Goal: Task Accomplishment & Management: Use online tool/utility

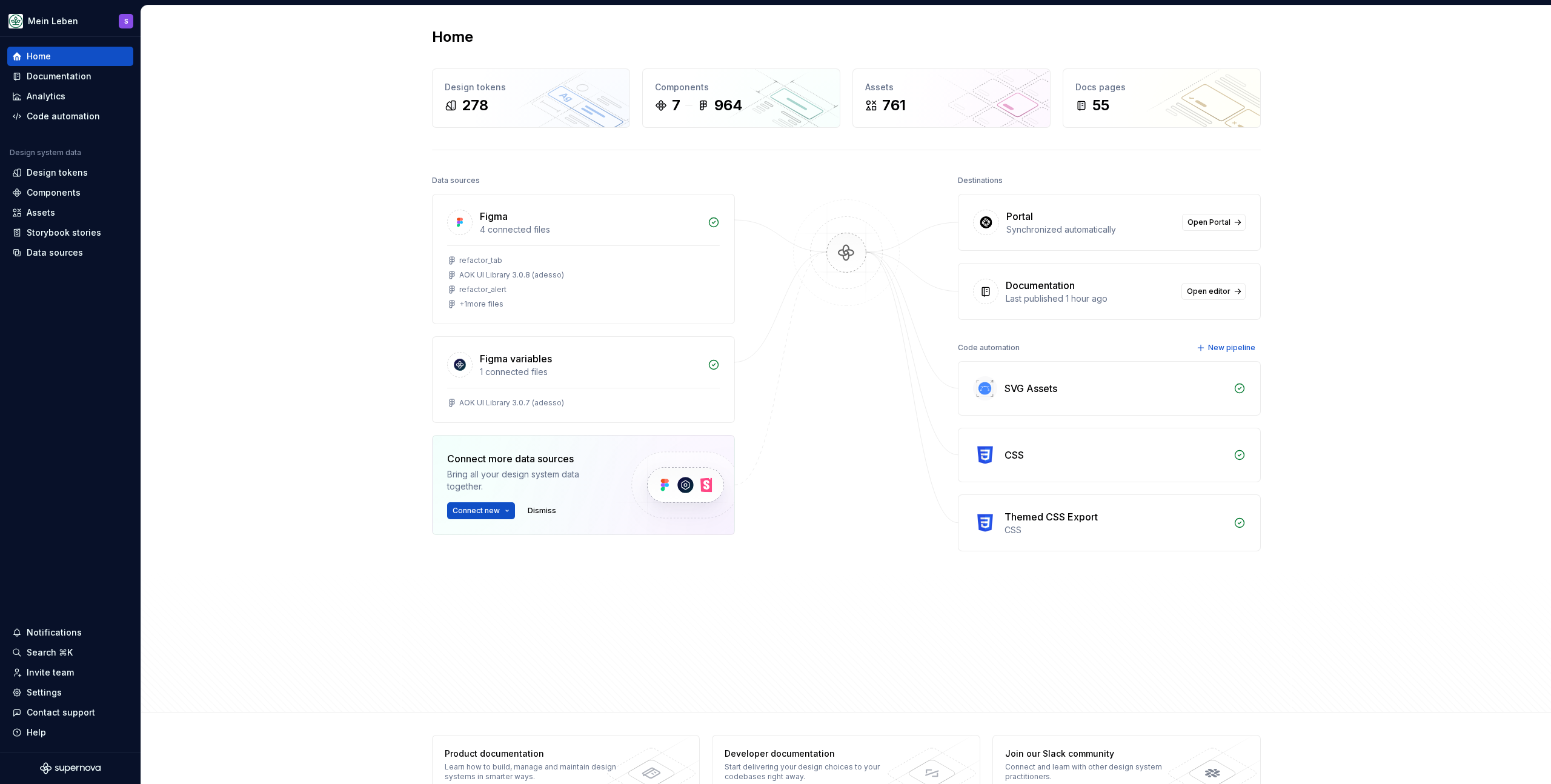
click at [820, 374] on div at bounding box center [846, 407] width 121 height 470
click at [1046, 517] on div "Themed CSS Export" at bounding box center [1051, 516] width 93 height 15
click at [53, 123] on div "Code automation" at bounding box center [70, 117] width 126 height 20
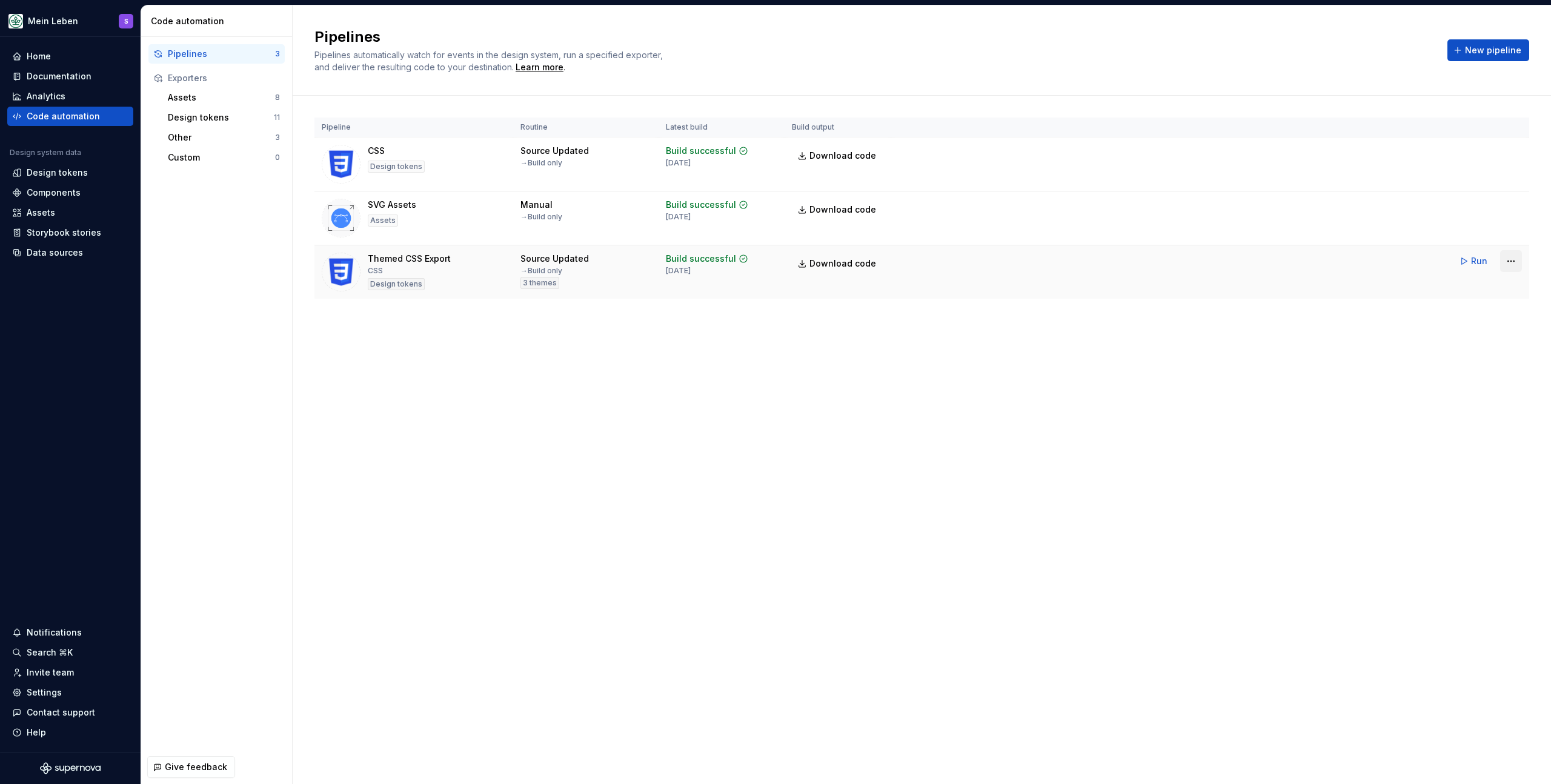
click at [1507, 258] on html "Mein Leben S Home Documentation Analytics Code automation Design system data De…" at bounding box center [776, 392] width 1551 height 784
click at [1496, 284] on div "Edit pipeline" at bounding box center [1495, 287] width 103 height 12
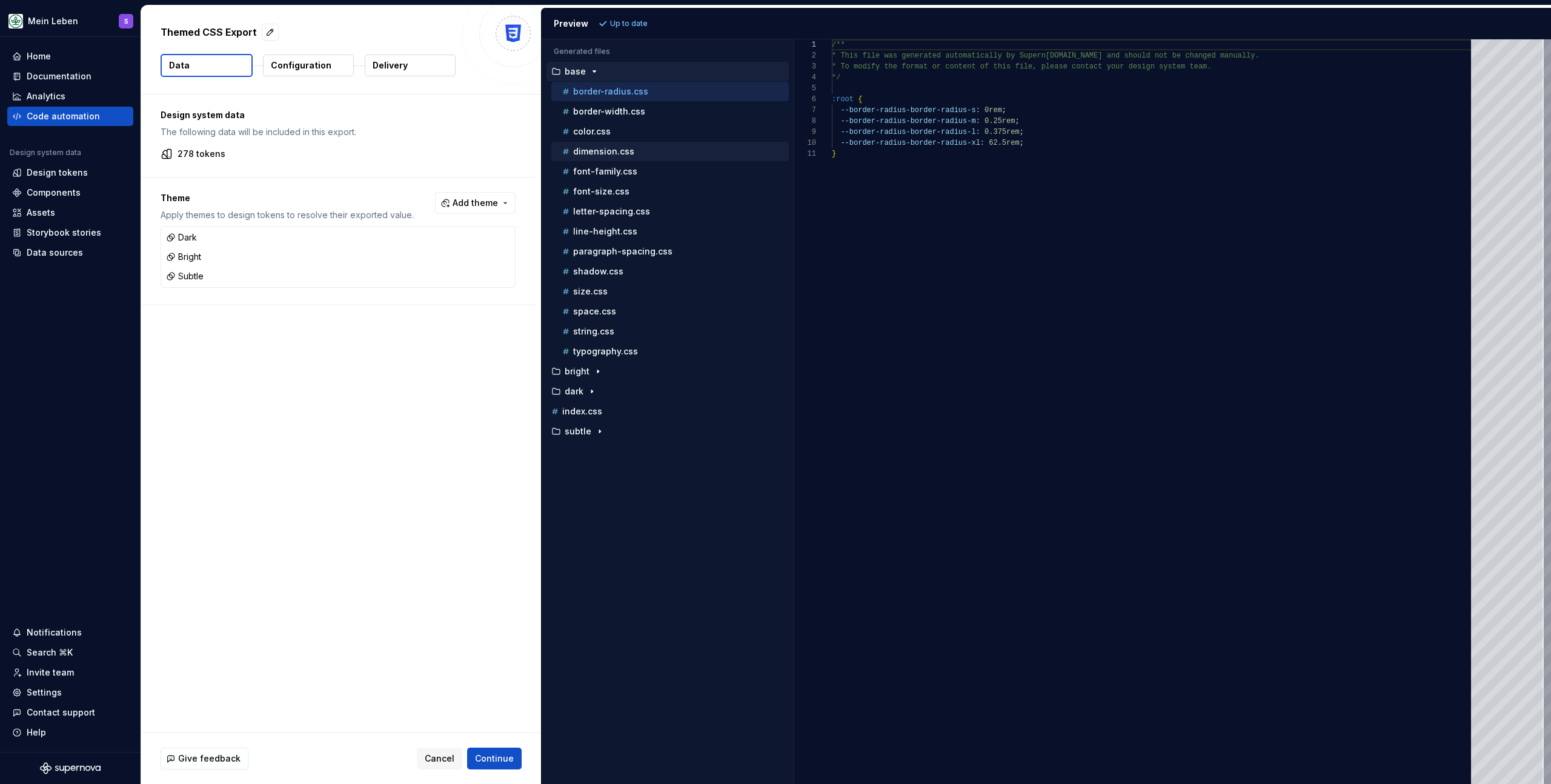
click at [637, 159] on div "dimension.css" at bounding box center [670, 151] width 238 height 20
click at [610, 146] on p "dimension.css" at bounding box center [603, 151] width 61 height 10
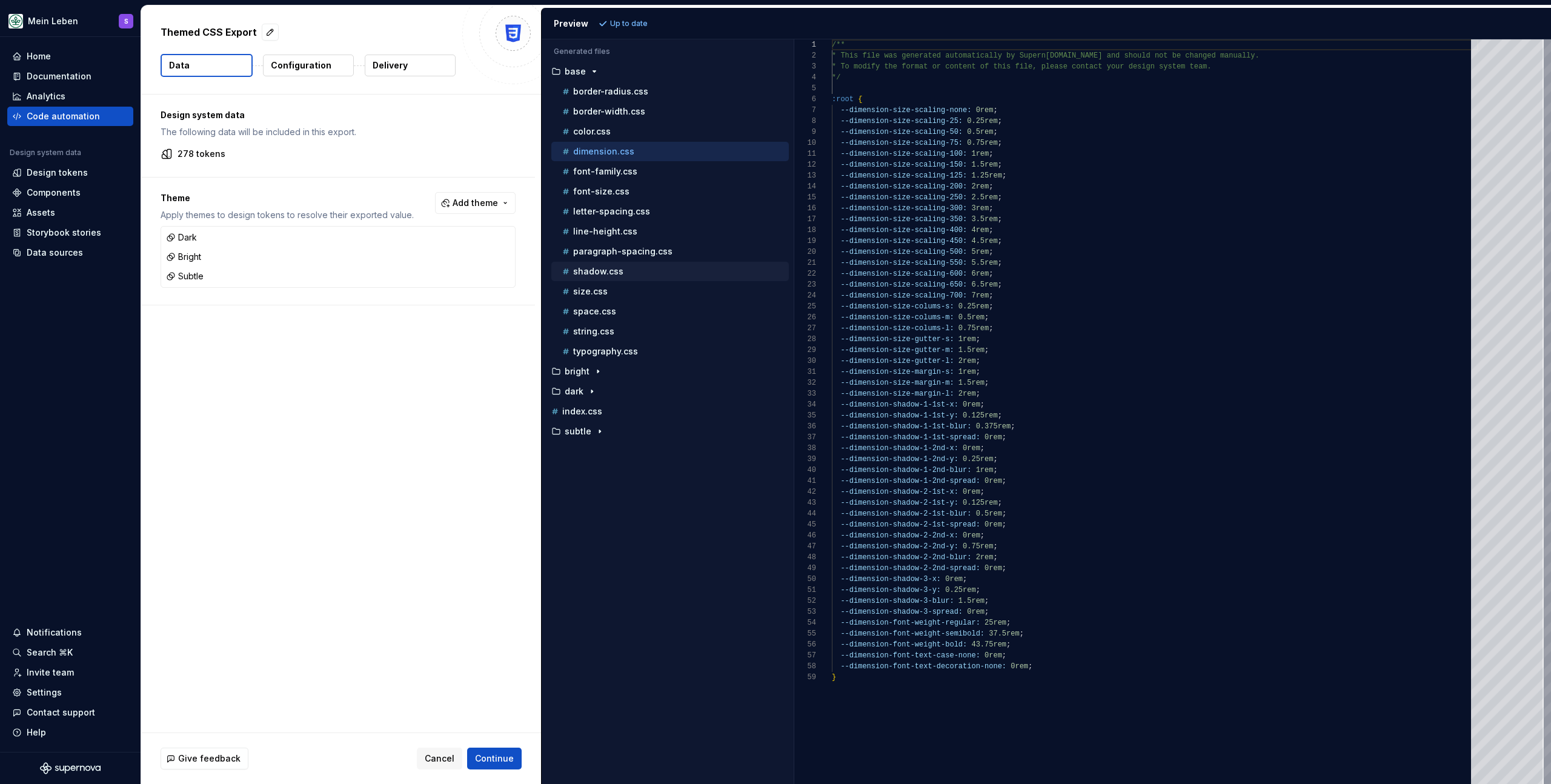
click at [618, 272] on p "shadow.css" at bounding box center [598, 271] width 50 height 10
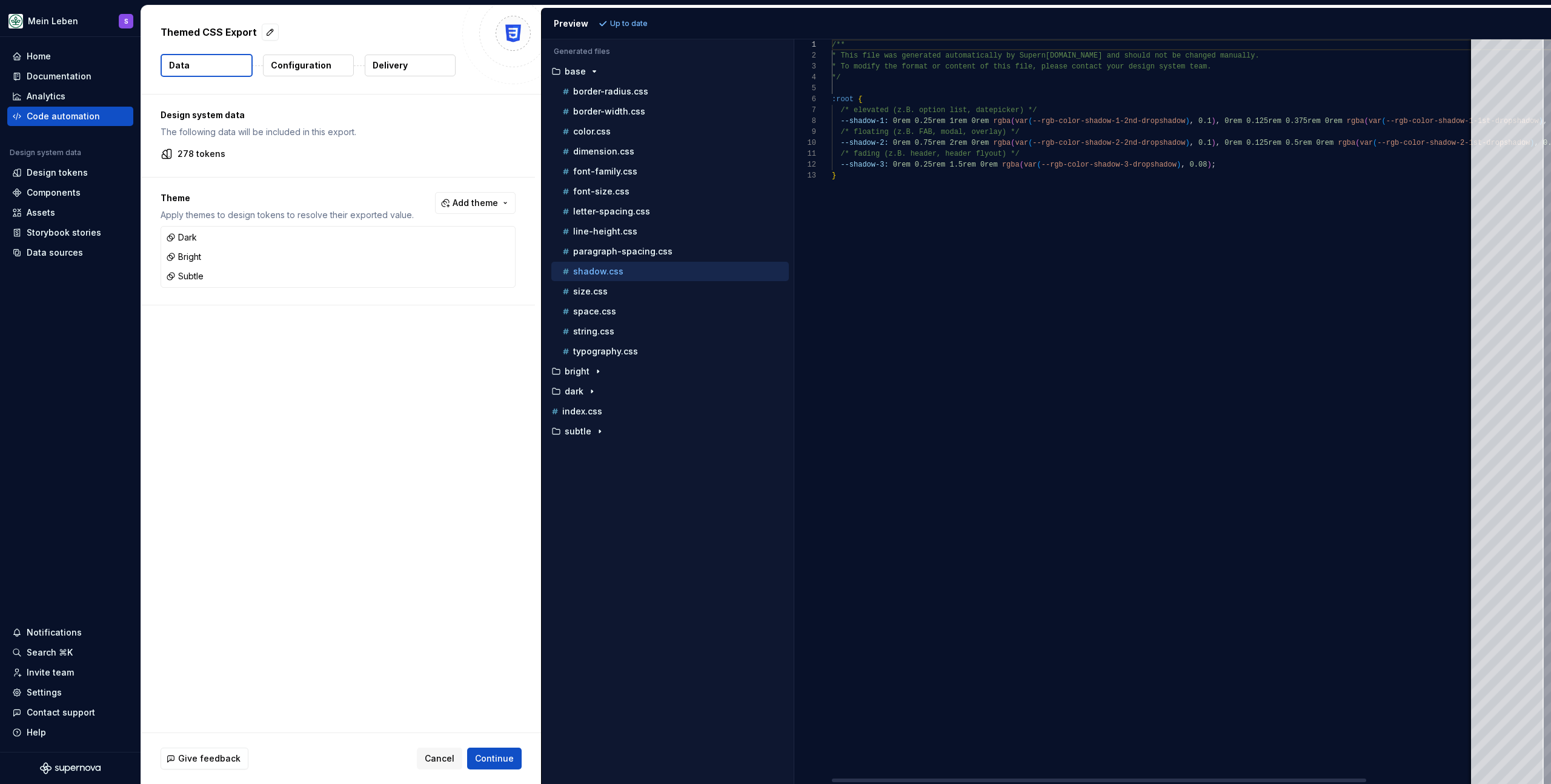
click at [1141, 243] on div "/** * This file was generated automatically by Supern [DOMAIN_NAME] and should …" at bounding box center [1218, 412] width 774 height 745
click at [996, 218] on div "/** * This file was generated automatically by Supern [DOMAIN_NAME] and should …" at bounding box center [1218, 412] width 774 height 745
click at [635, 138] on button "color.css" at bounding box center [670, 132] width 238 height 14
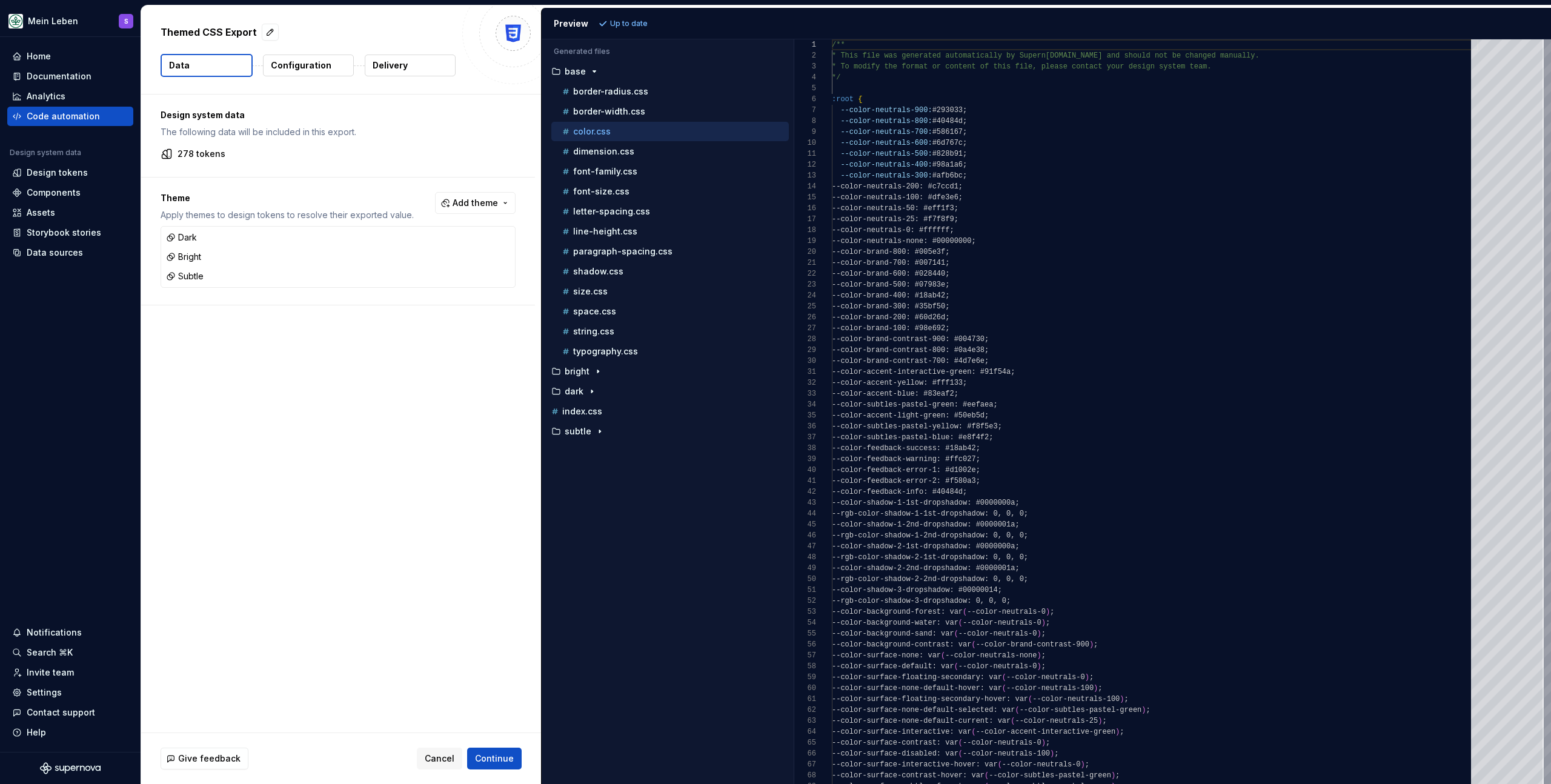
scroll to position [0, 0]
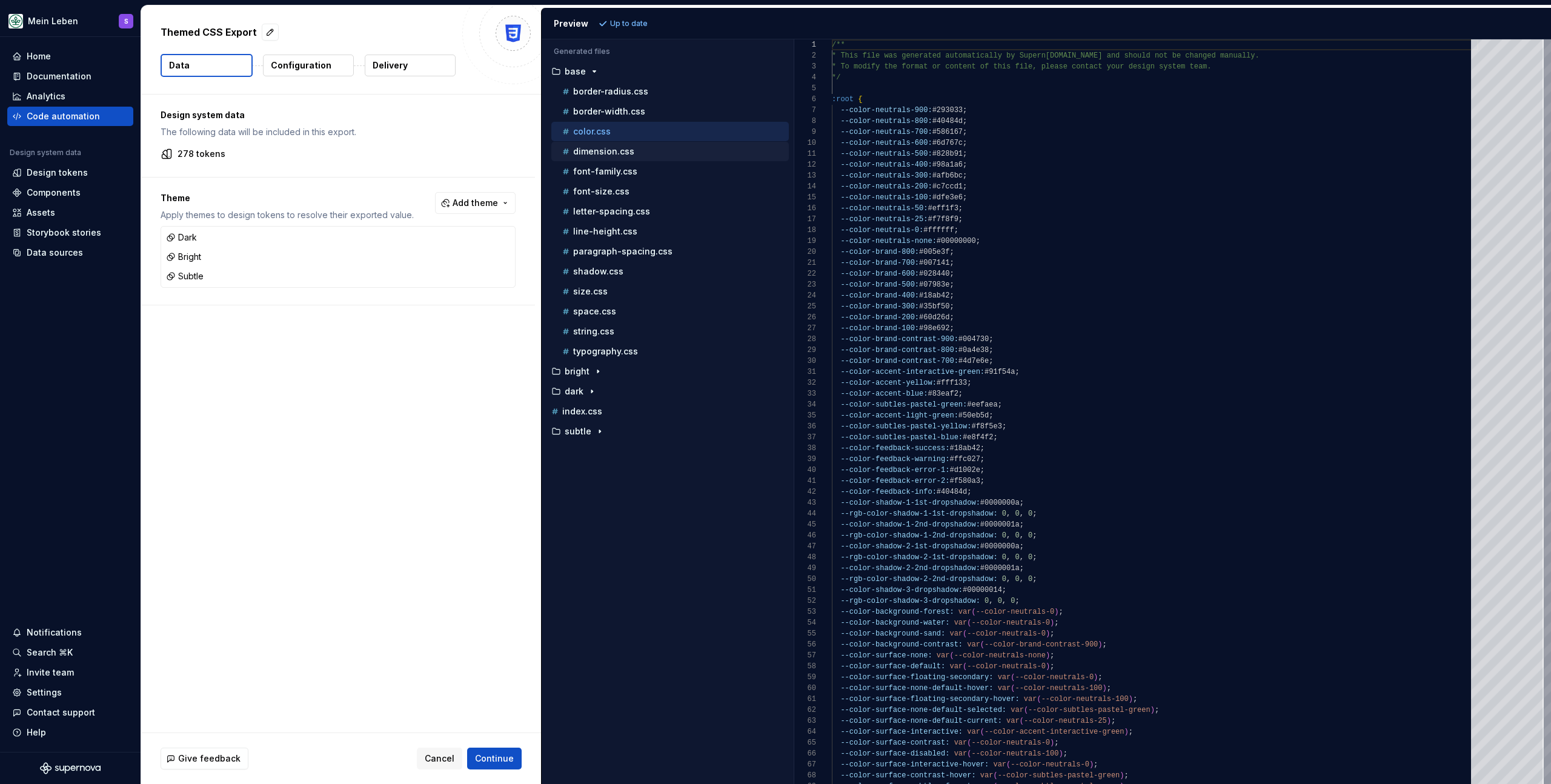
click at [643, 151] on div "dimension.css" at bounding box center [674, 151] width 229 height 12
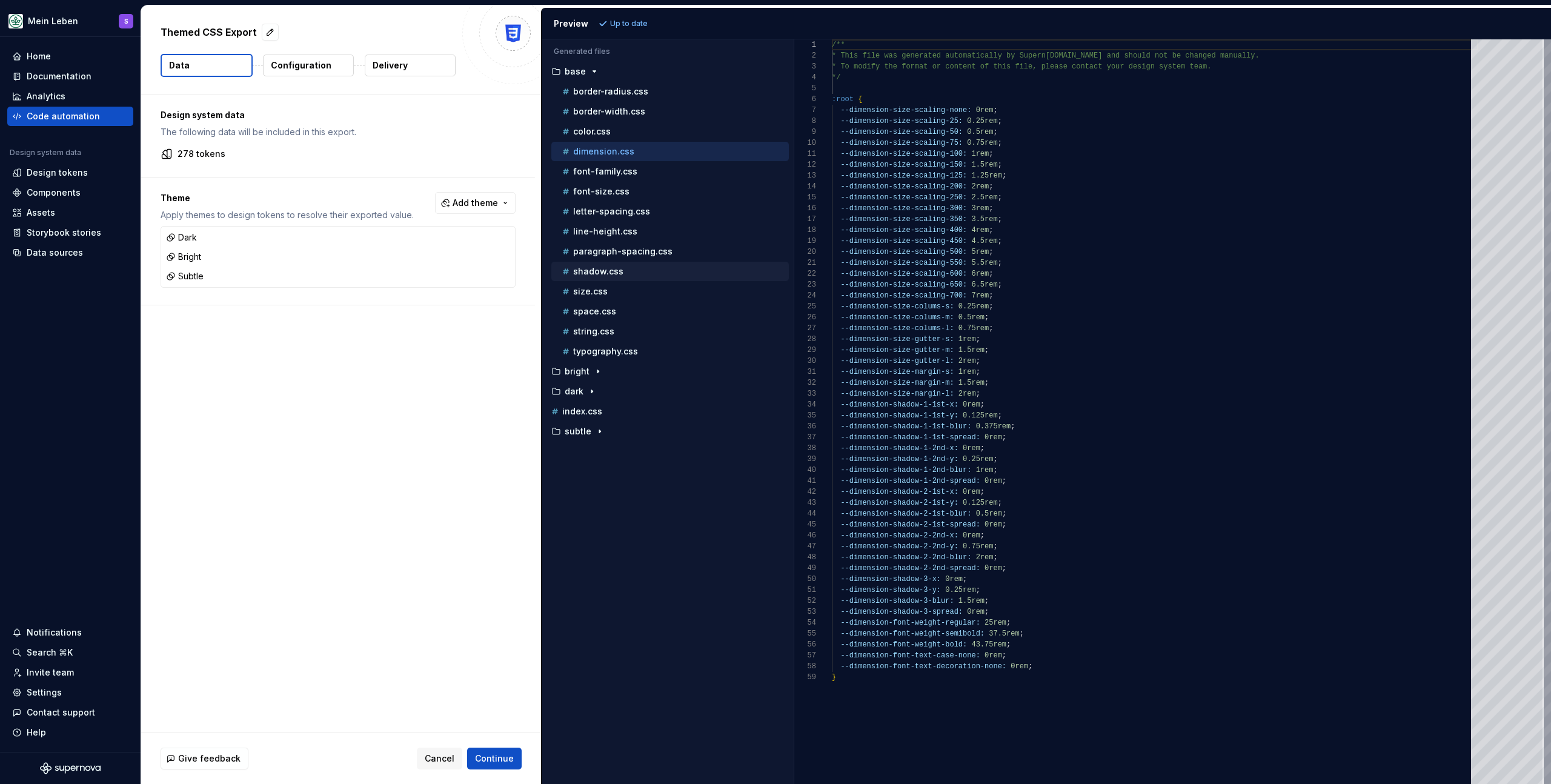
click at [626, 271] on div "shadow.css" at bounding box center [674, 271] width 229 height 12
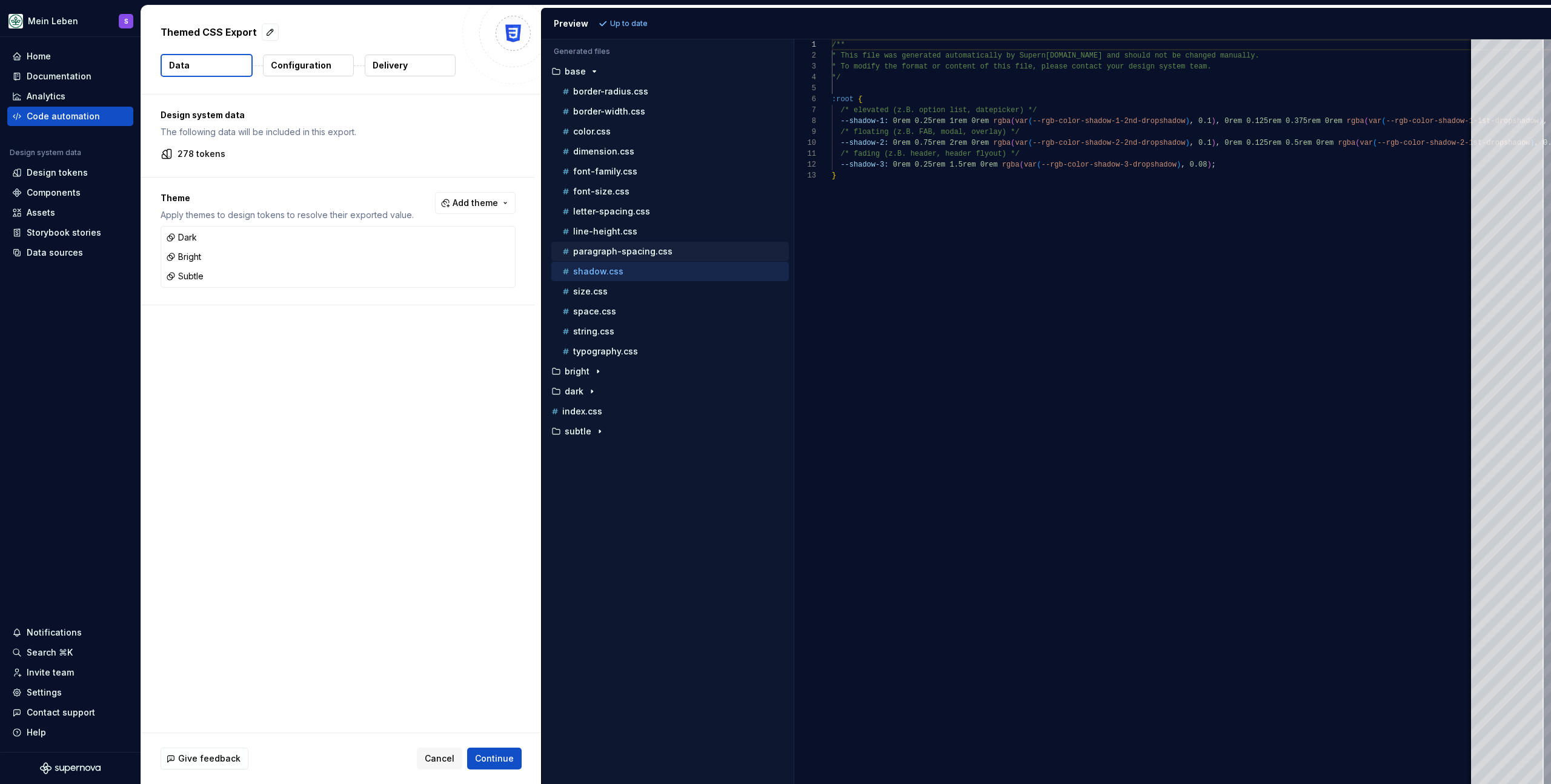
click at [637, 253] on p "paragraph-spacing.css" at bounding box center [622, 252] width 99 height 10
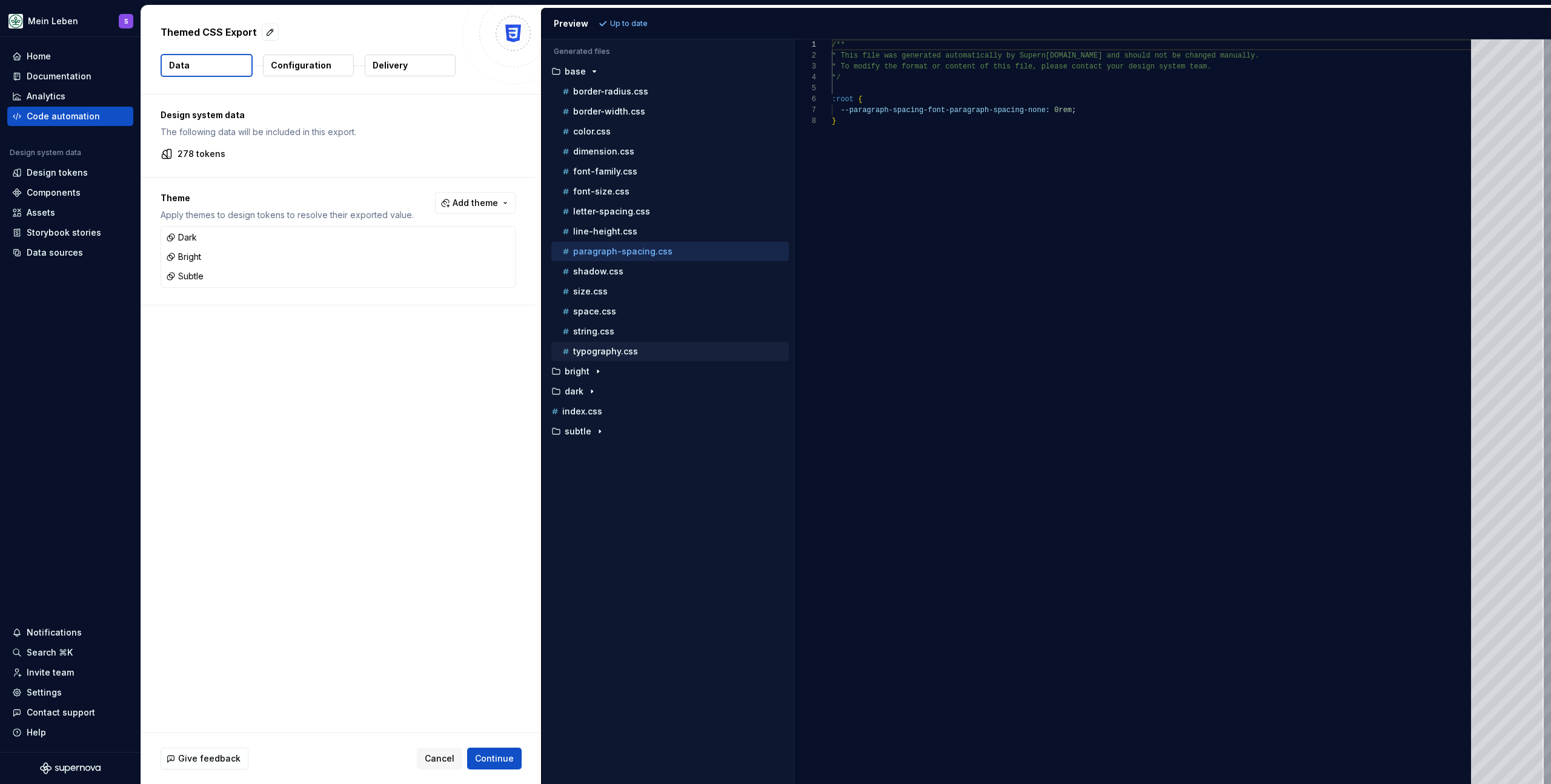
click at [612, 353] on p "typography.css" at bounding box center [605, 352] width 65 height 10
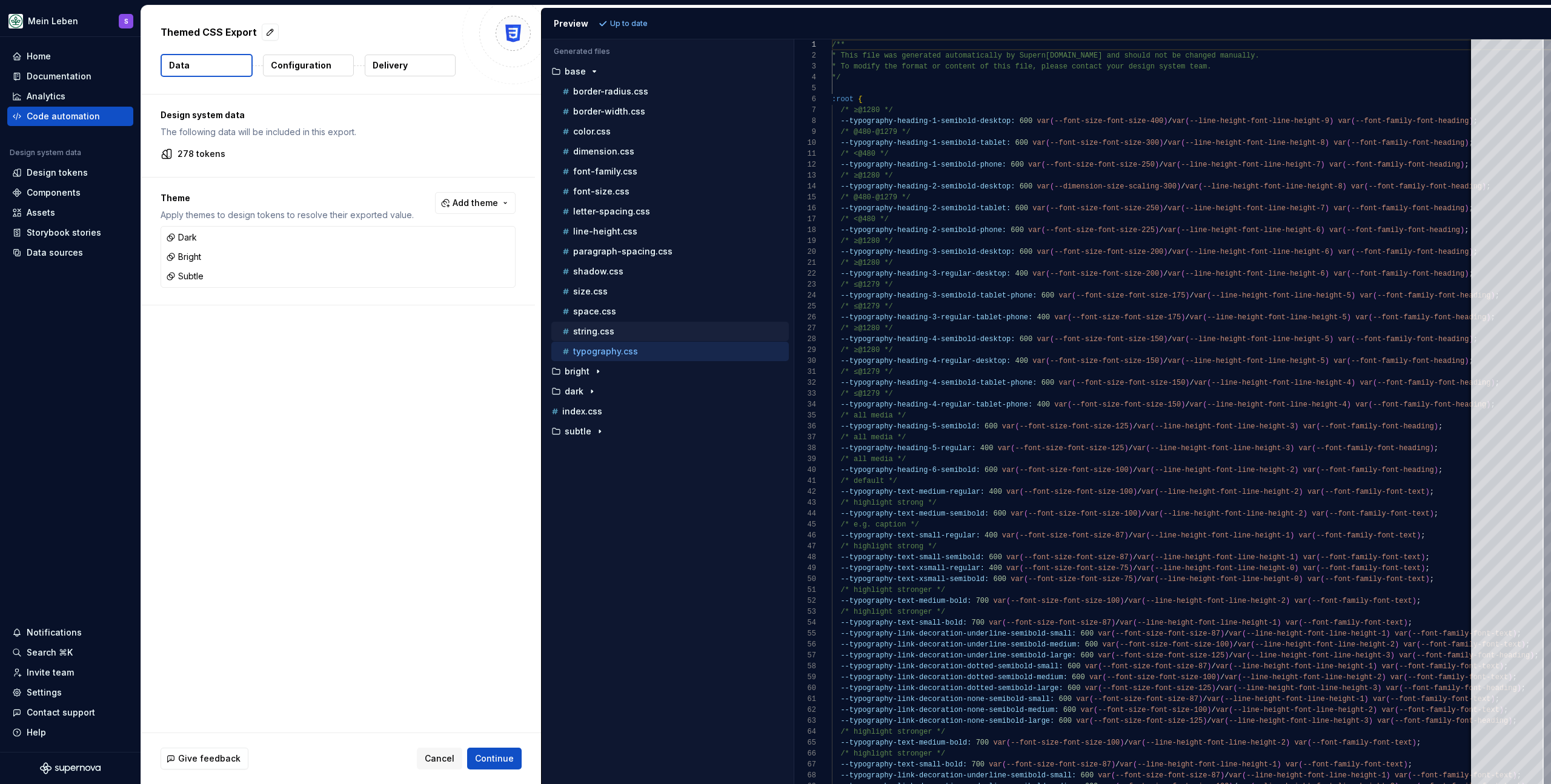
click at [614, 332] on div "string.css" at bounding box center [674, 331] width 229 height 12
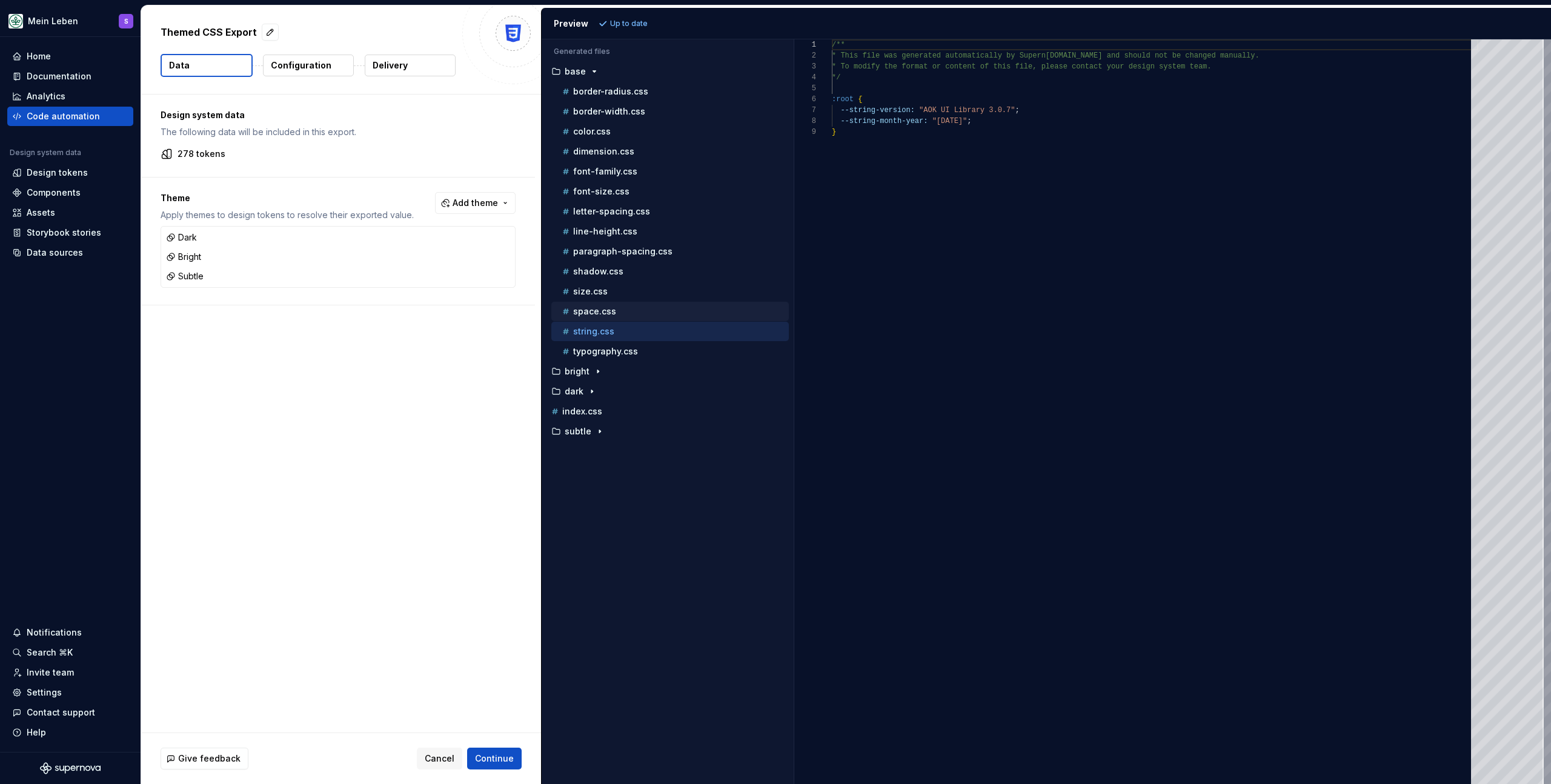
click at [617, 318] on div "space.css" at bounding box center [670, 311] width 238 height 20
click at [619, 312] on div "space.css" at bounding box center [674, 311] width 229 height 12
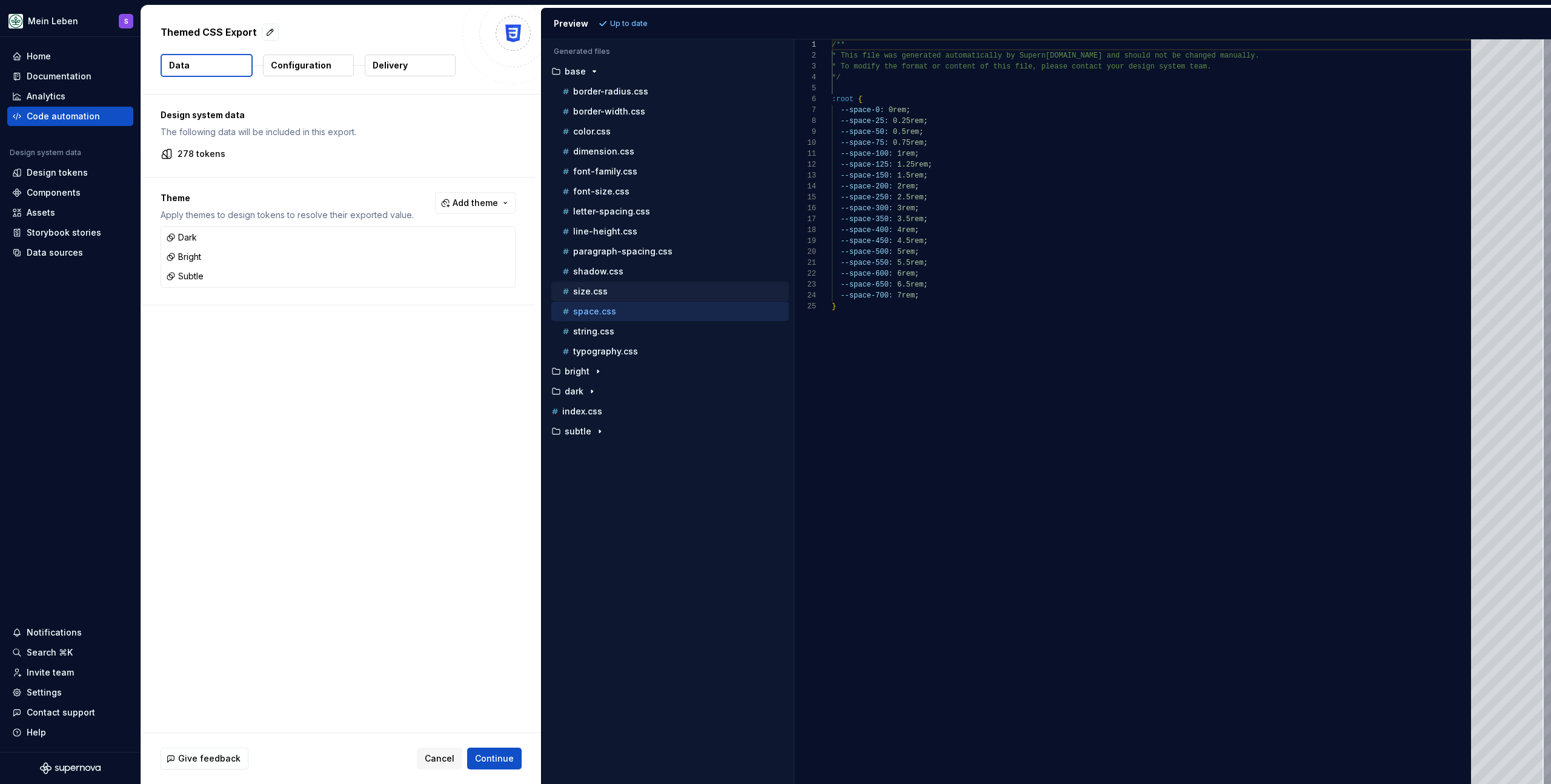
click at [620, 299] on div "size.css" at bounding box center [670, 292] width 238 height 20
click at [619, 288] on div "size.css" at bounding box center [674, 291] width 229 height 12
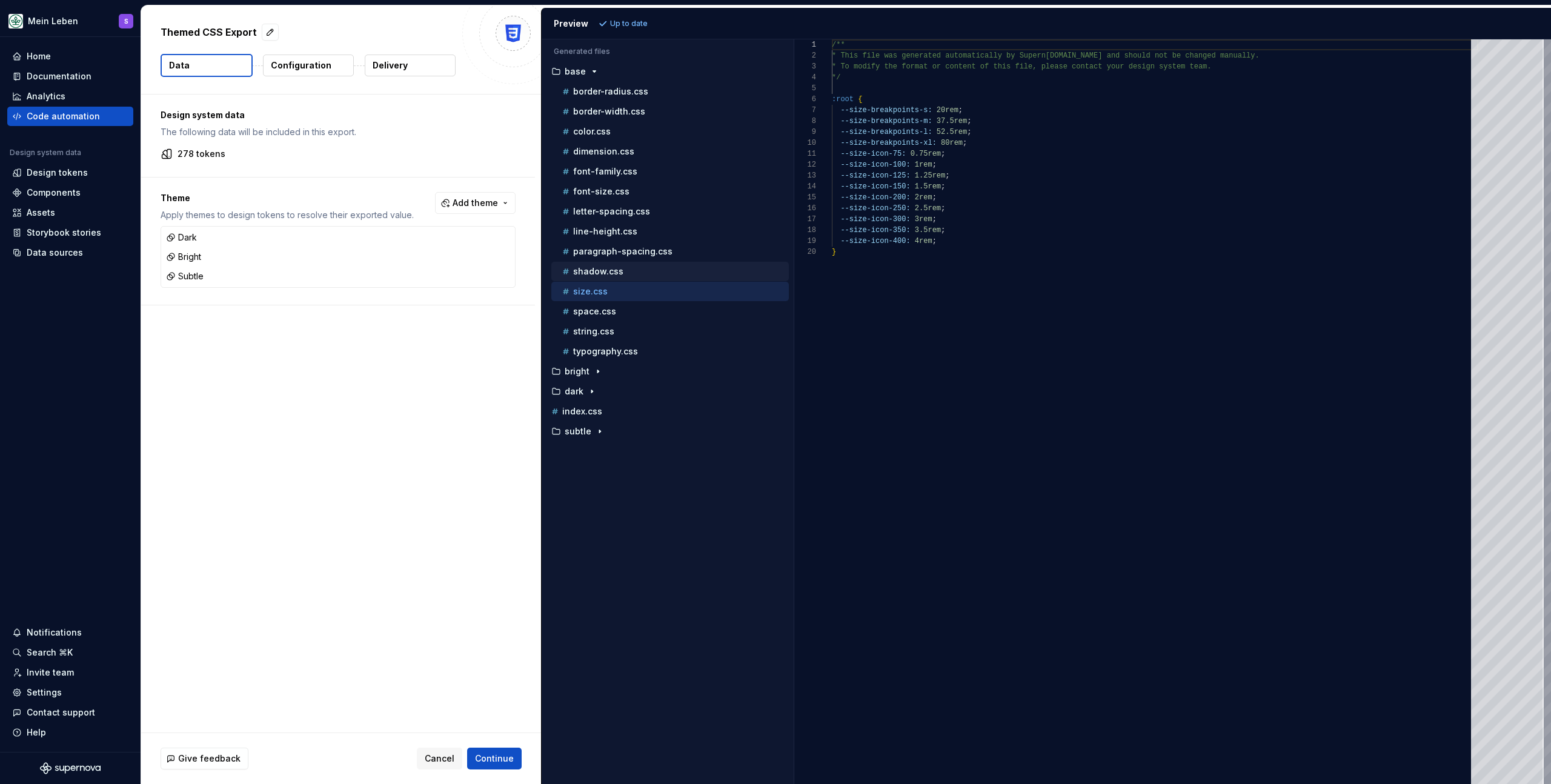
click at [623, 275] on div "shadow.css" at bounding box center [674, 271] width 229 height 12
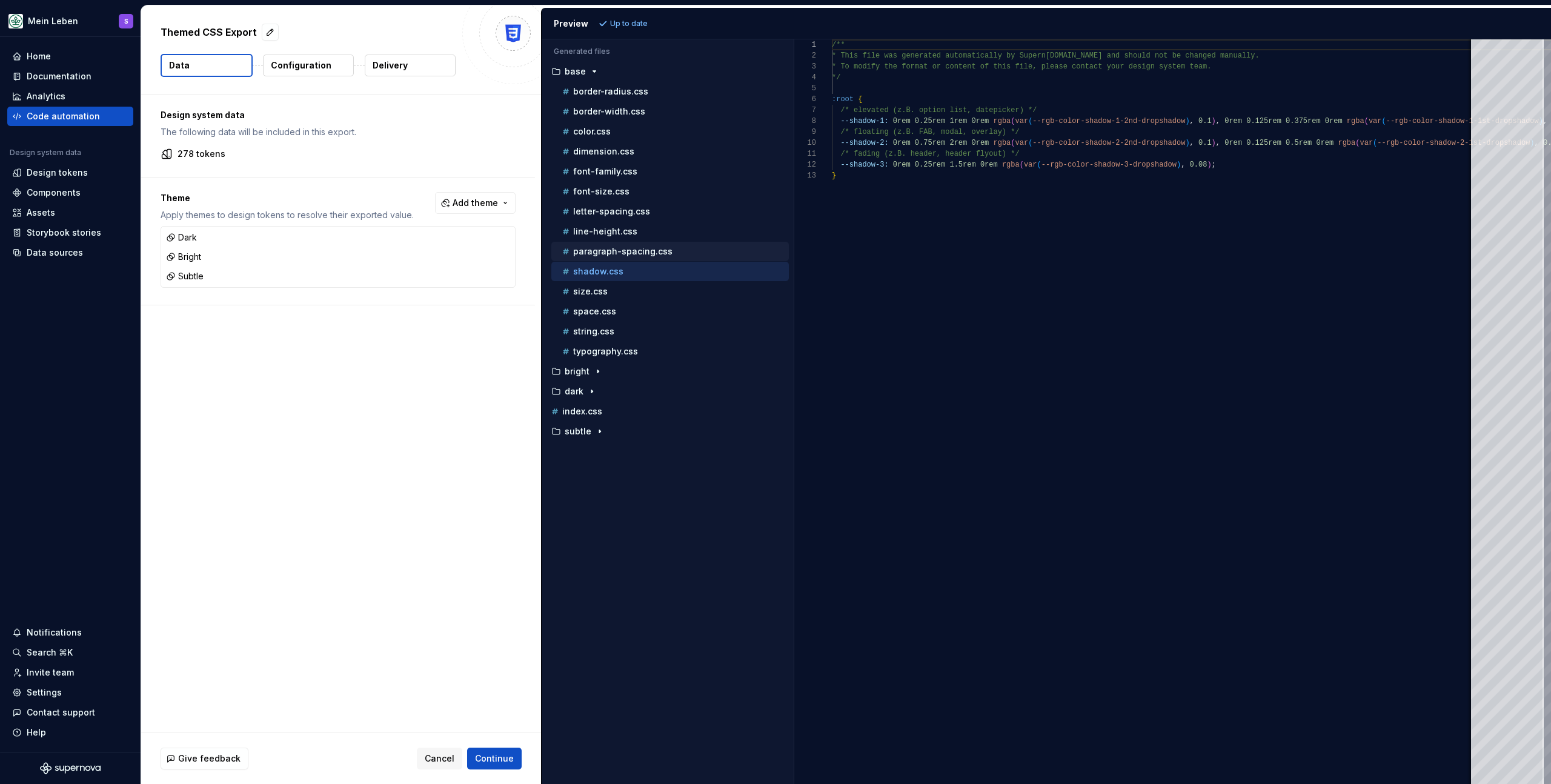
click at [631, 255] on p "paragraph-spacing.css" at bounding box center [622, 252] width 99 height 10
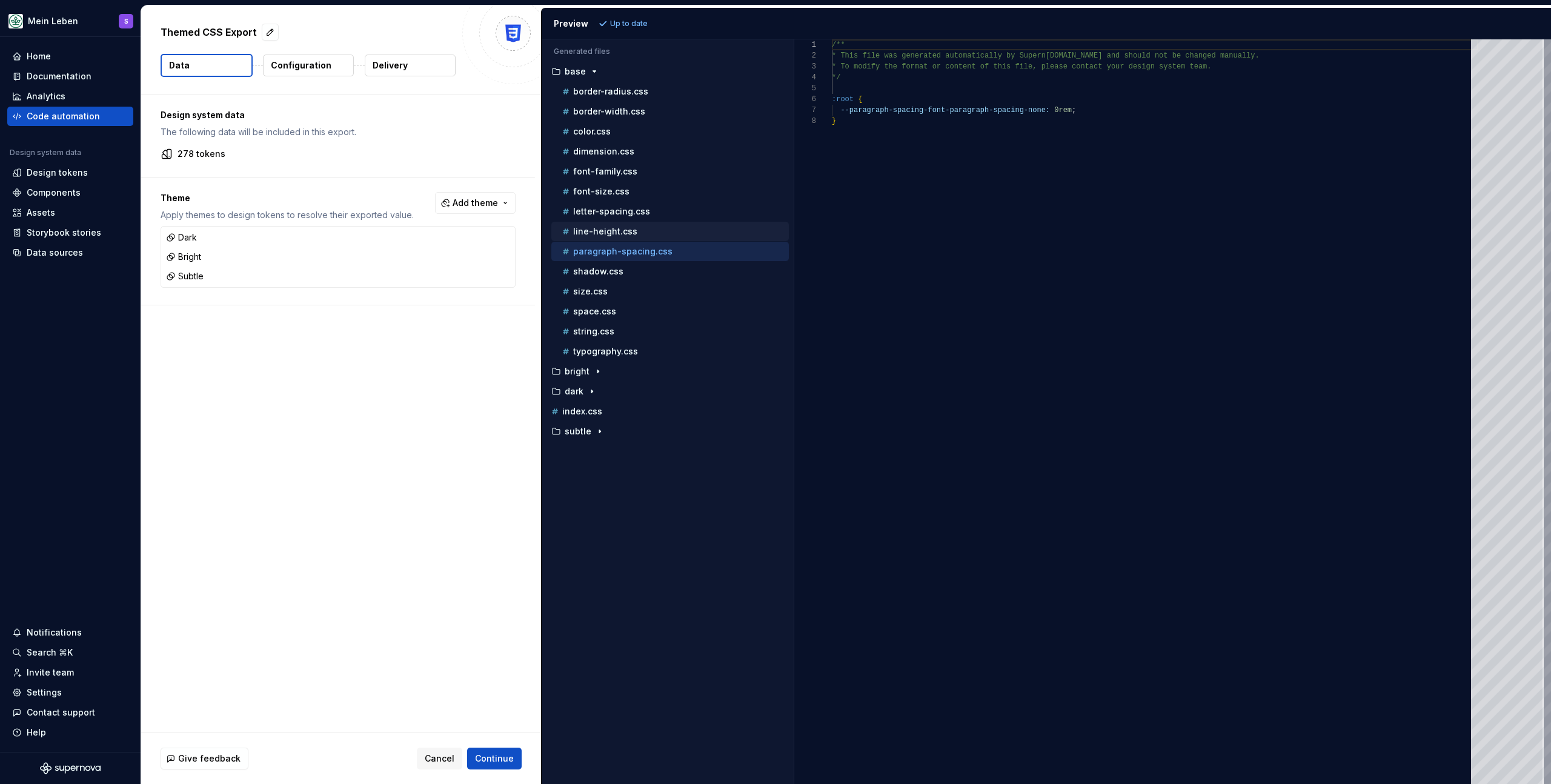
click at [647, 232] on div "line-height.css" at bounding box center [674, 231] width 229 height 12
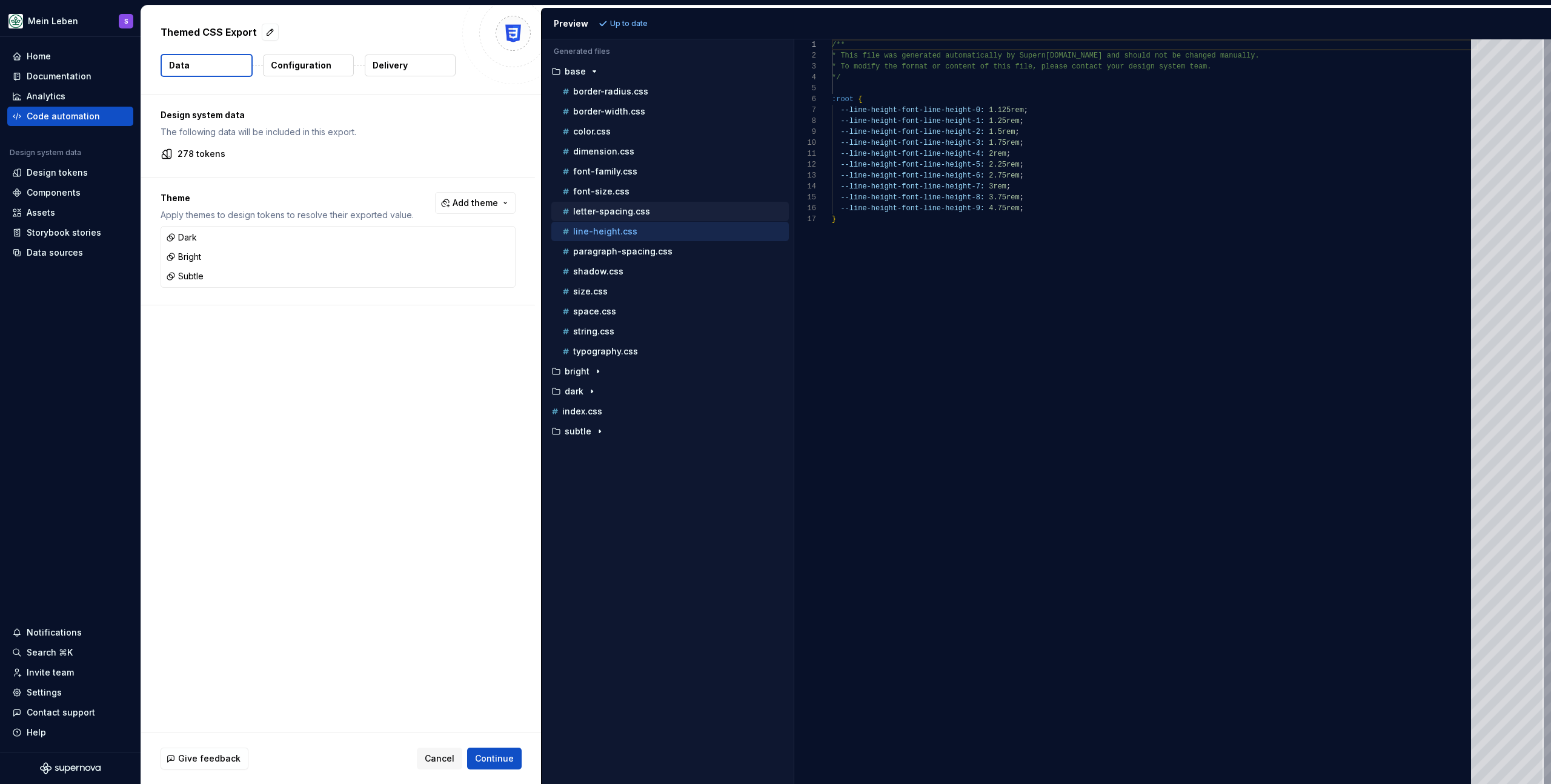
click at [647, 218] on div "letter-spacing.css" at bounding box center [670, 211] width 238 height 20
click at [646, 208] on p "letter-spacing.css" at bounding box center [611, 211] width 77 height 10
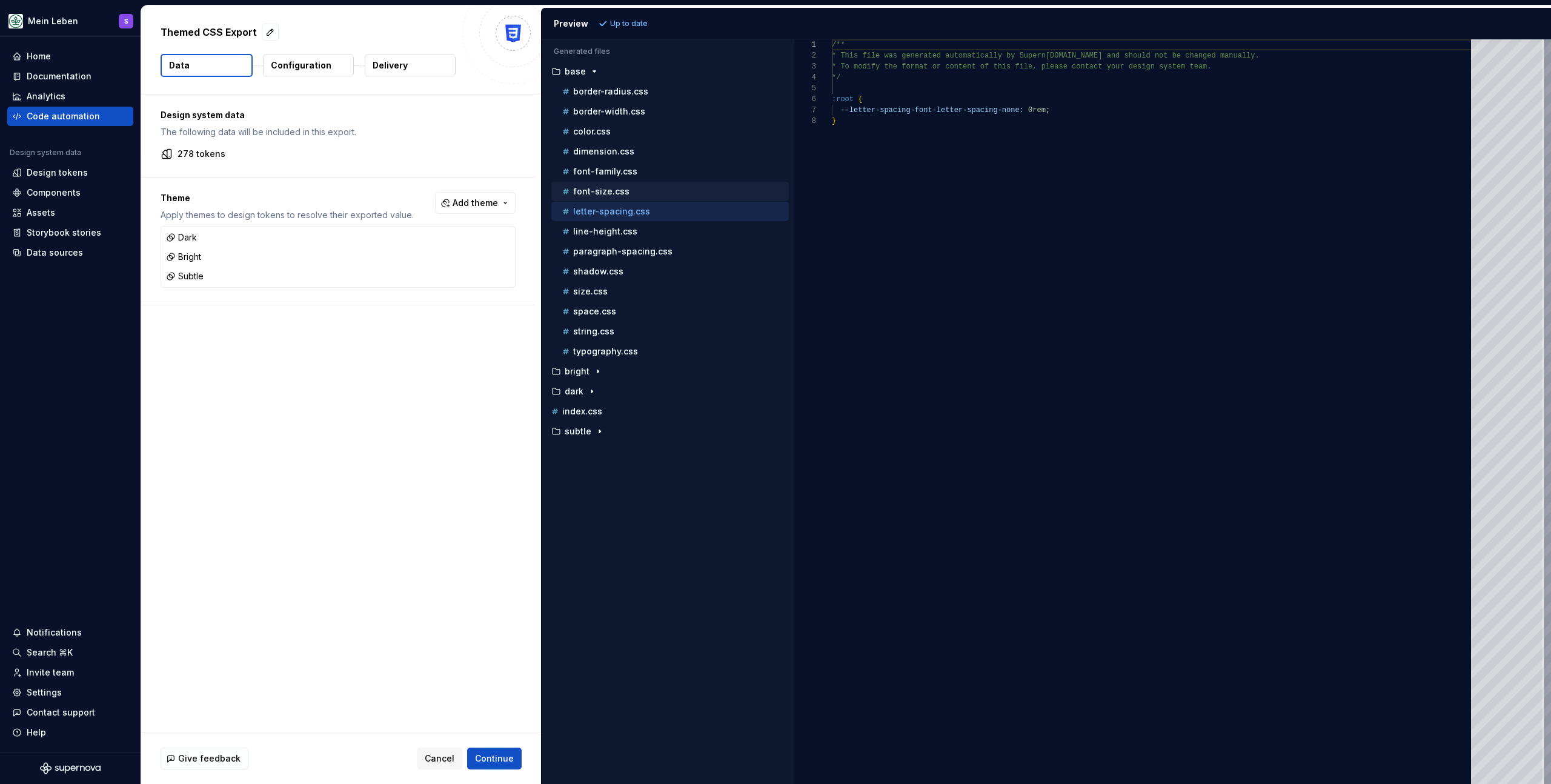
click at [634, 195] on div "font-size.css" at bounding box center [674, 192] width 229 height 12
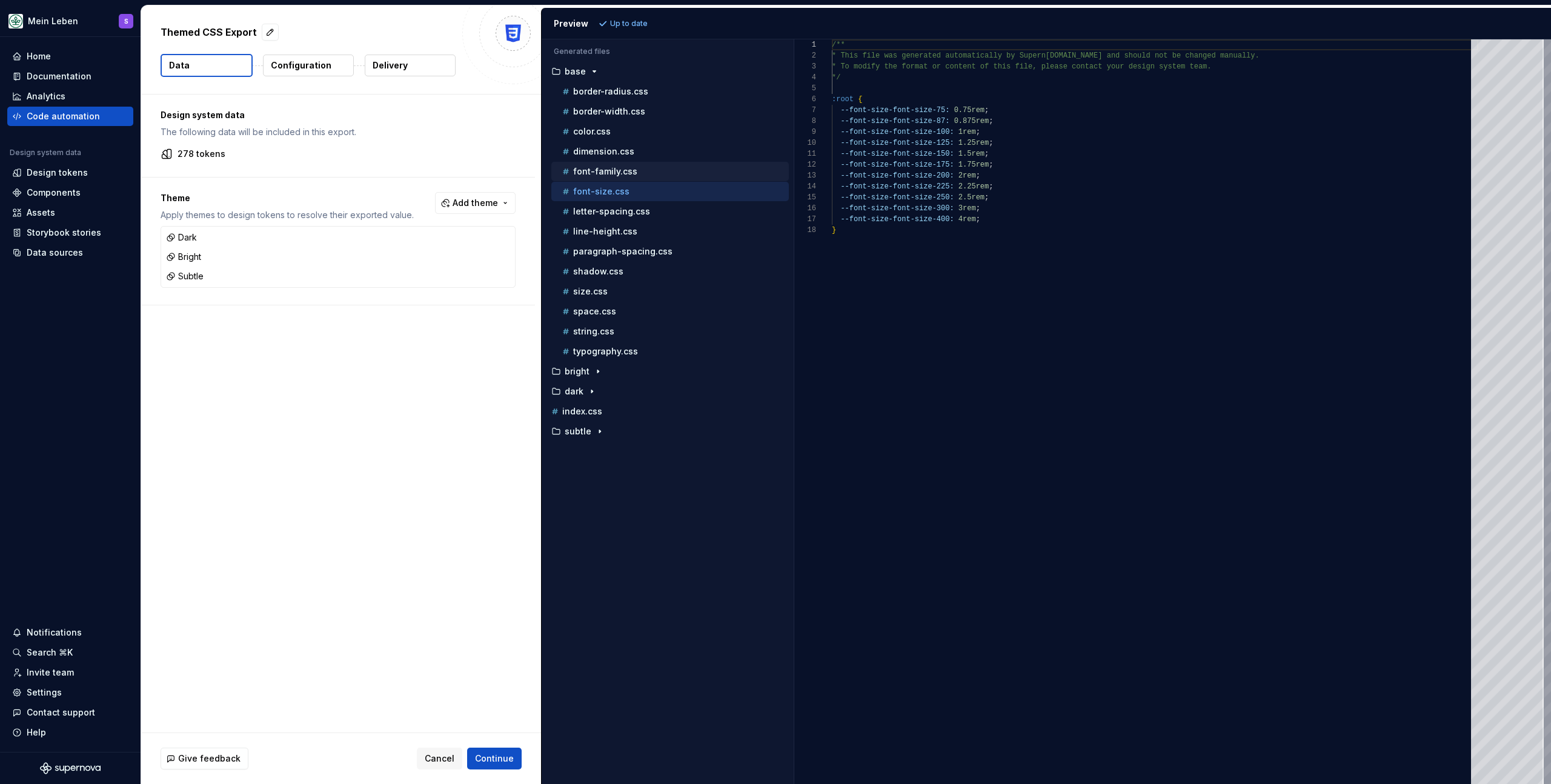
click at [636, 175] on div "font-family.css" at bounding box center [674, 171] width 229 height 12
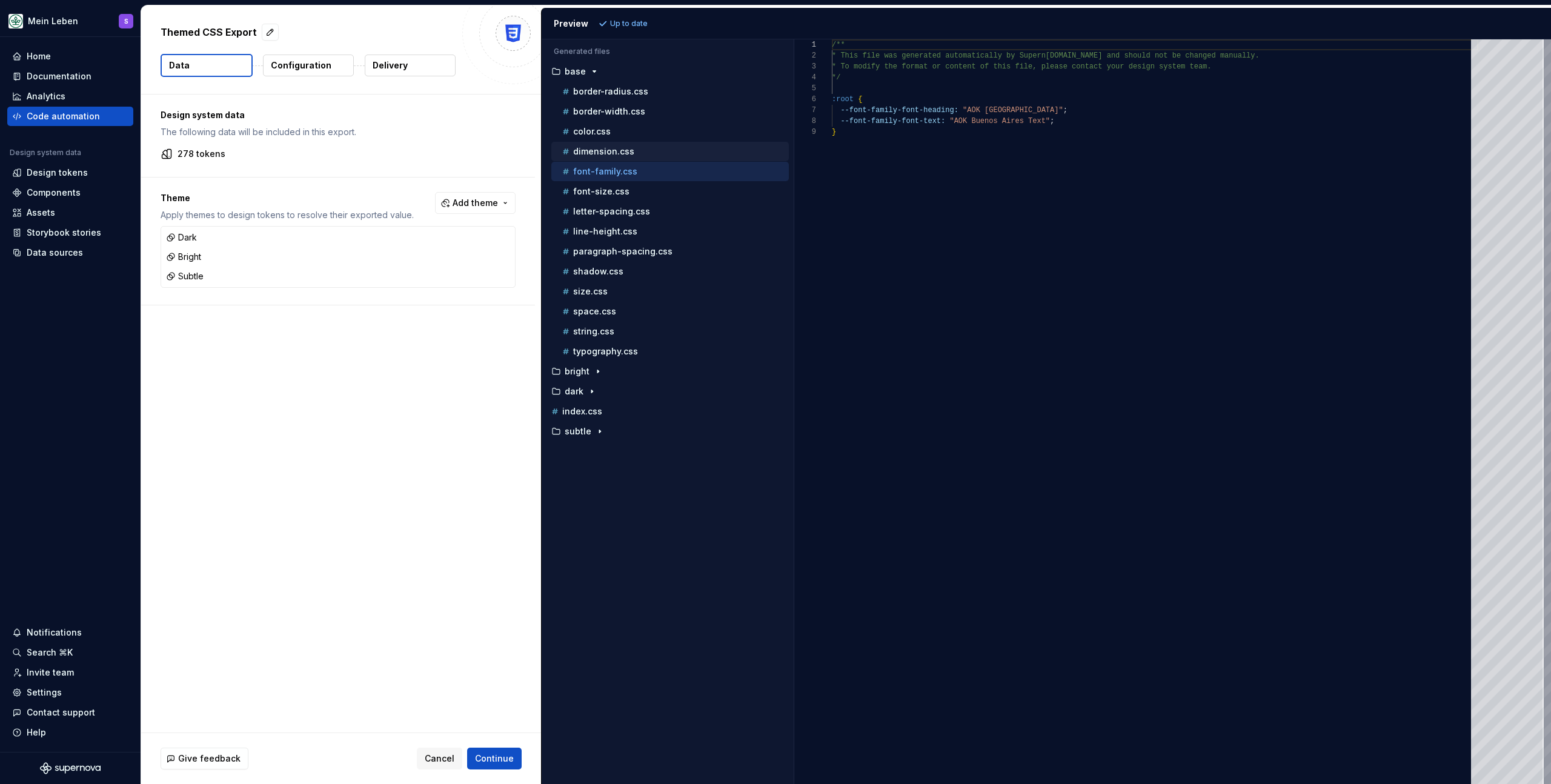
click at [632, 157] on div "dimension.css" at bounding box center [674, 151] width 229 height 12
type textarea "**********"
